Goal: Check status: Check status

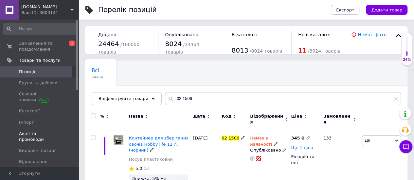
scroll to position [131, 0]
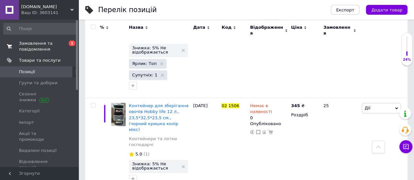
click at [37, 45] on span "Замовлення та повідомлення" at bounding box center [40, 47] width 42 height 12
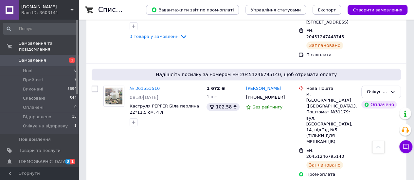
scroll to position [377, 0]
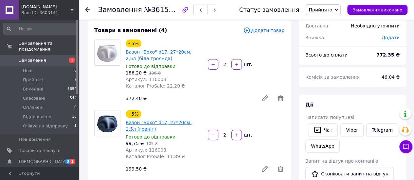
scroll to position [33, 0]
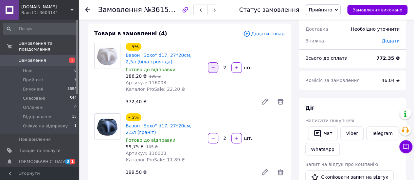
click at [213, 69] on icon "button" at bounding box center [213, 67] width 5 height 5
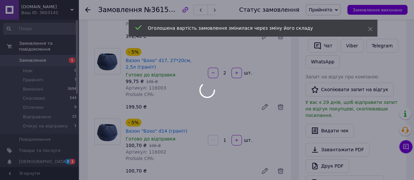
scroll to position [163, 0]
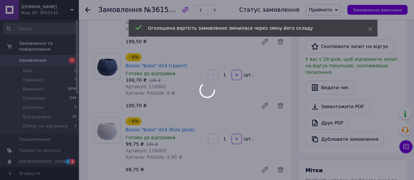
type input "2"
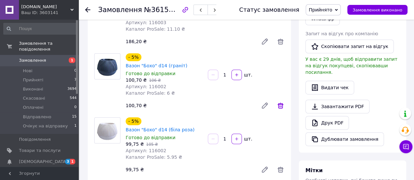
click at [279, 102] on icon at bounding box center [280, 106] width 8 height 8
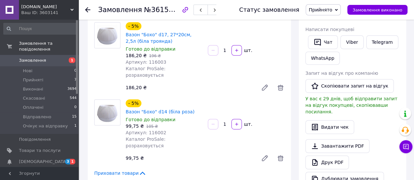
scroll to position [131, 0]
click at [86, 9] on use at bounding box center [87, 9] width 5 height 5
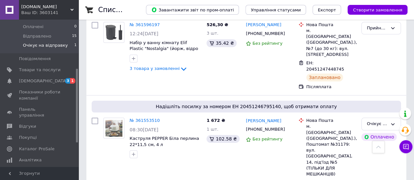
scroll to position [98, 0]
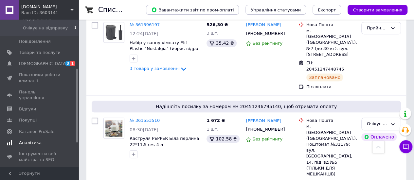
click at [30, 140] on span "Аналітика" at bounding box center [30, 143] width 23 height 6
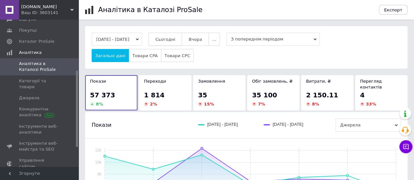
click at [172, 37] on span "Сьогодні" at bounding box center [165, 39] width 20 height 5
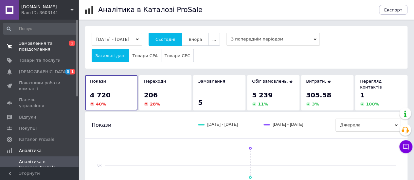
click at [33, 44] on span "Замовлення та повідомлення" at bounding box center [40, 47] width 42 height 12
